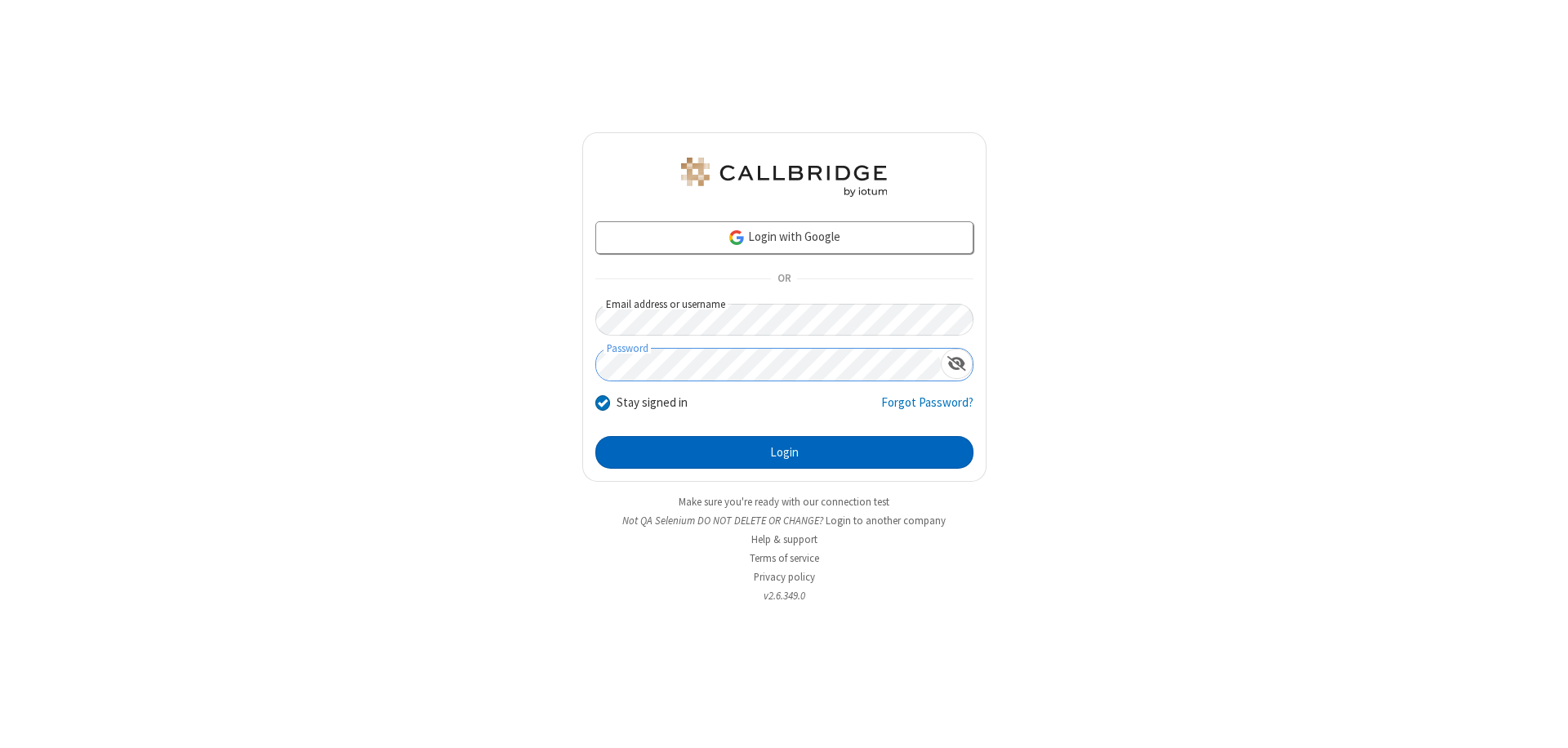
click at [784, 453] on button "Login" at bounding box center [784, 452] width 378 height 33
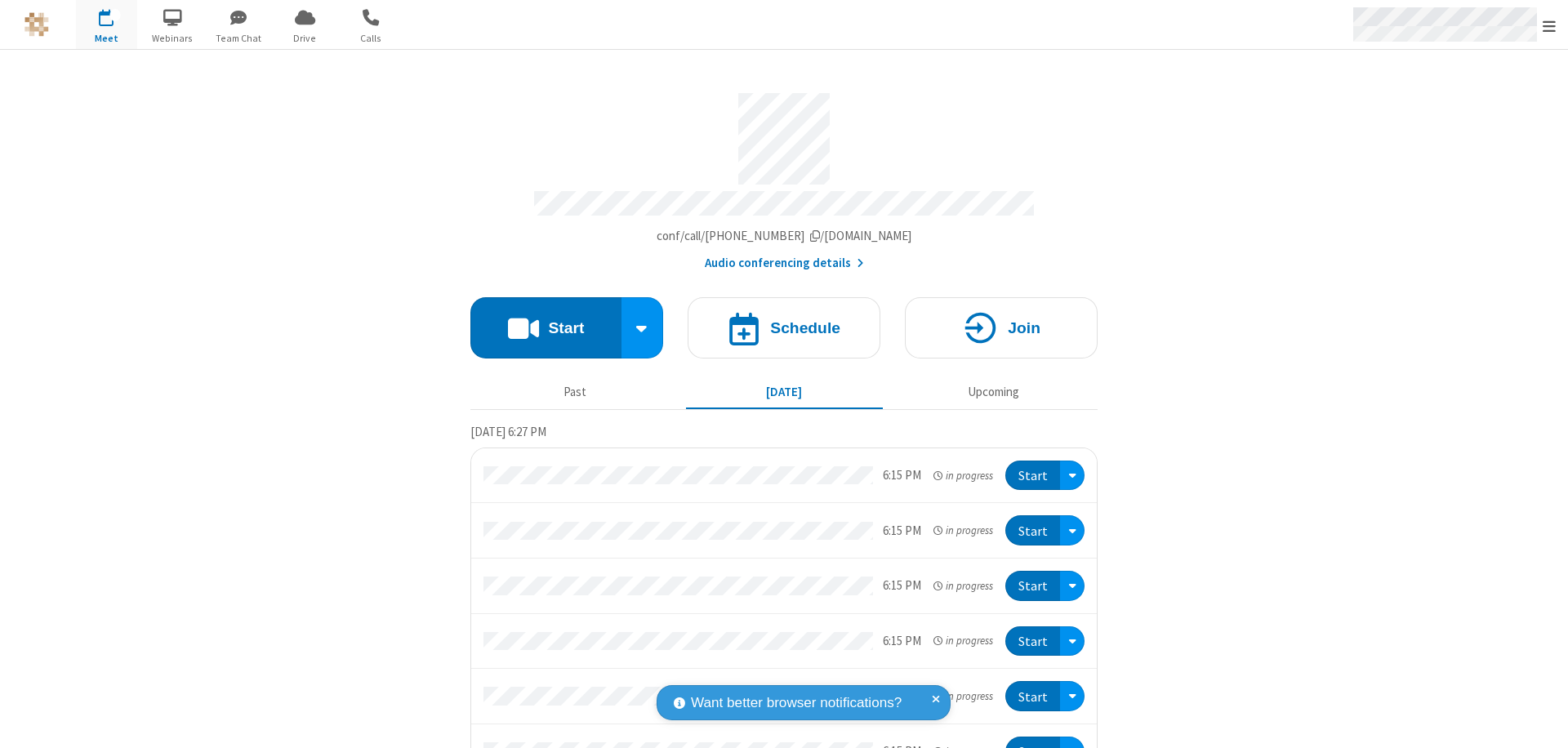
click at [1549, 25] on span "Open menu" at bounding box center [1549, 25] width 13 height 17
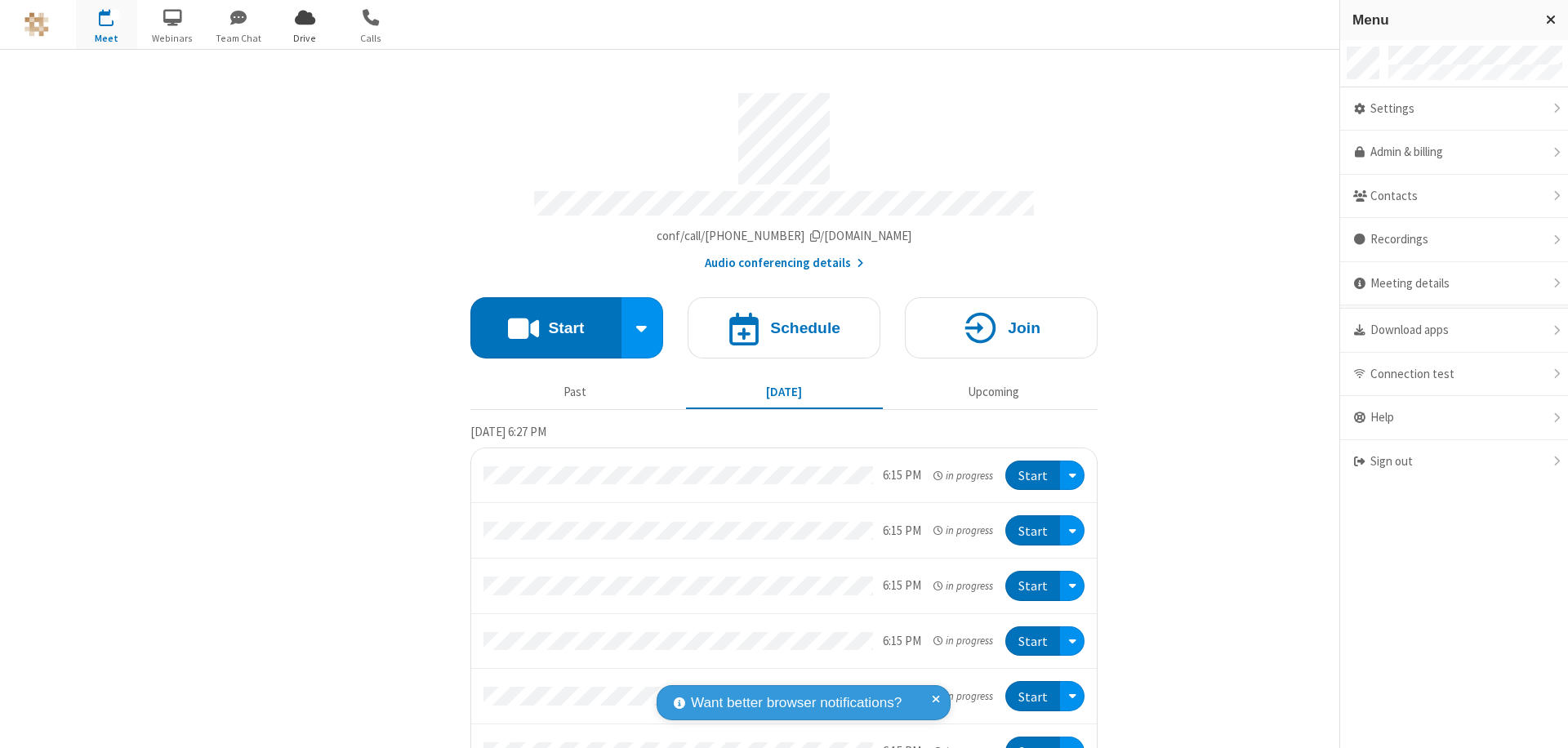
click at [305, 38] on span "Drive" at bounding box center [305, 38] width 62 height 15
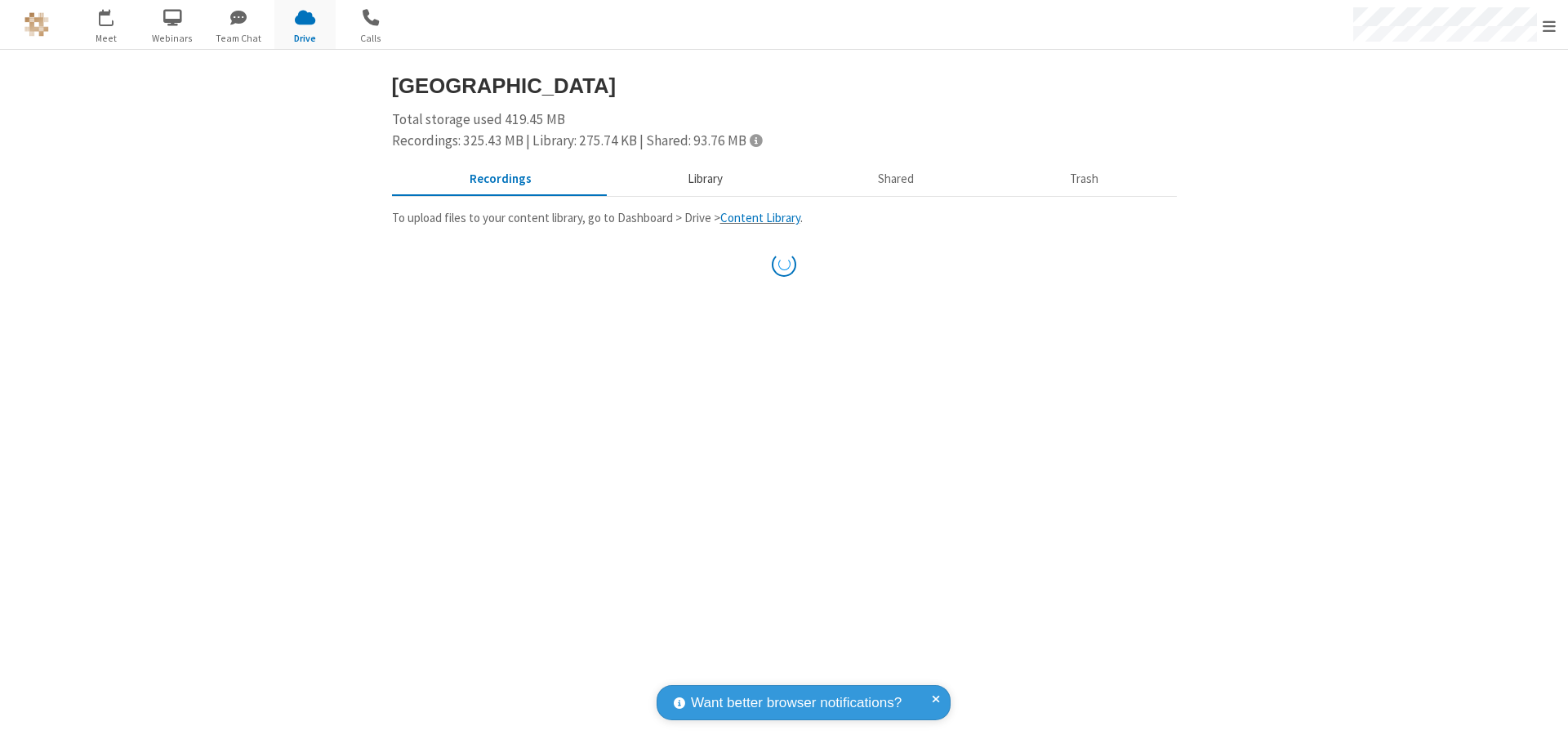
click at [696, 178] on button "Library" at bounding box center [704, 179] width 191 height 31
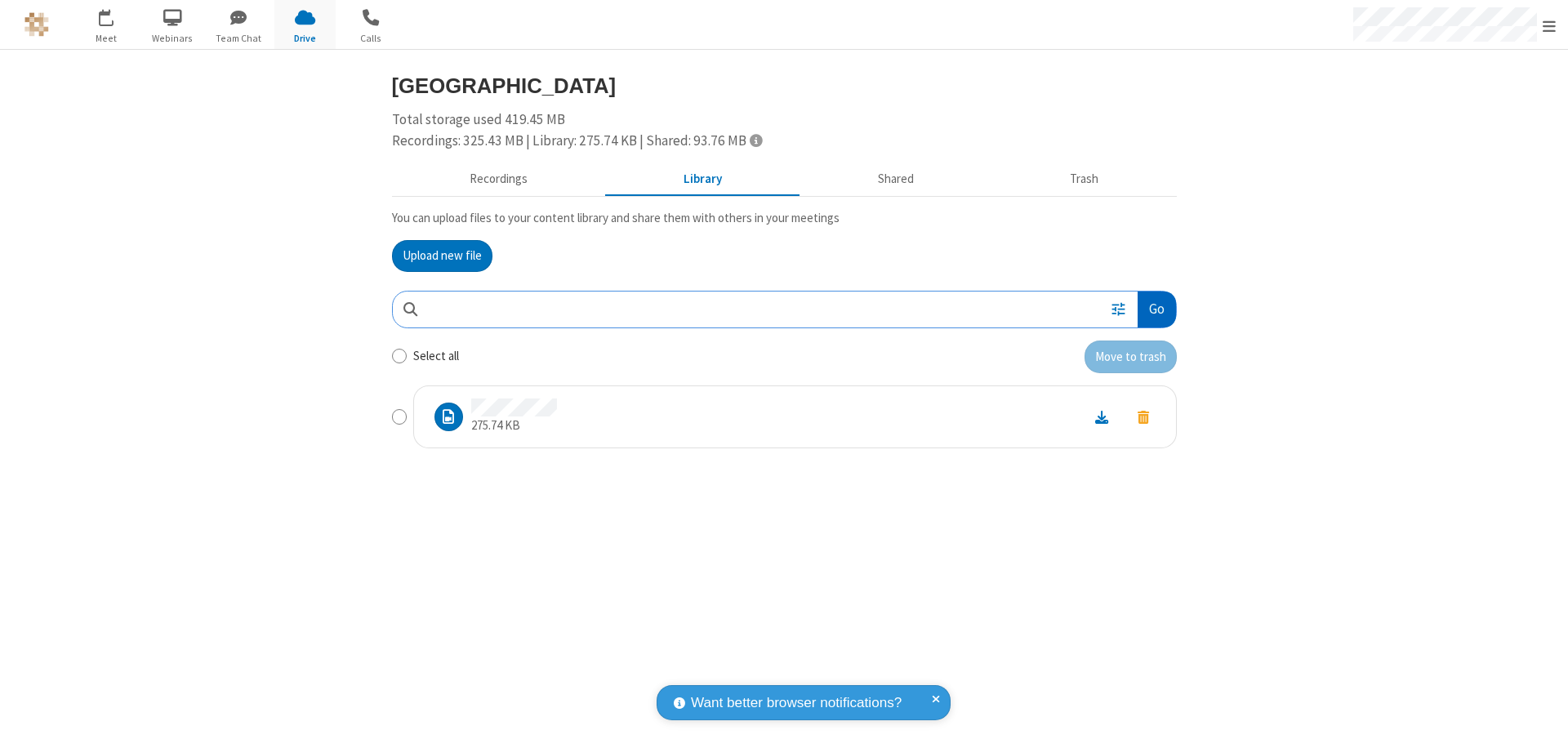
click at [1156, 309] on button "Go" at bounding box center [1156, 310] width 38 height 37
click at [442, 256] on button "Upload new file" at bounding box center [442, 256] width 100 height 33
